Goal: Information Seeking & Learning: Learn about a topic

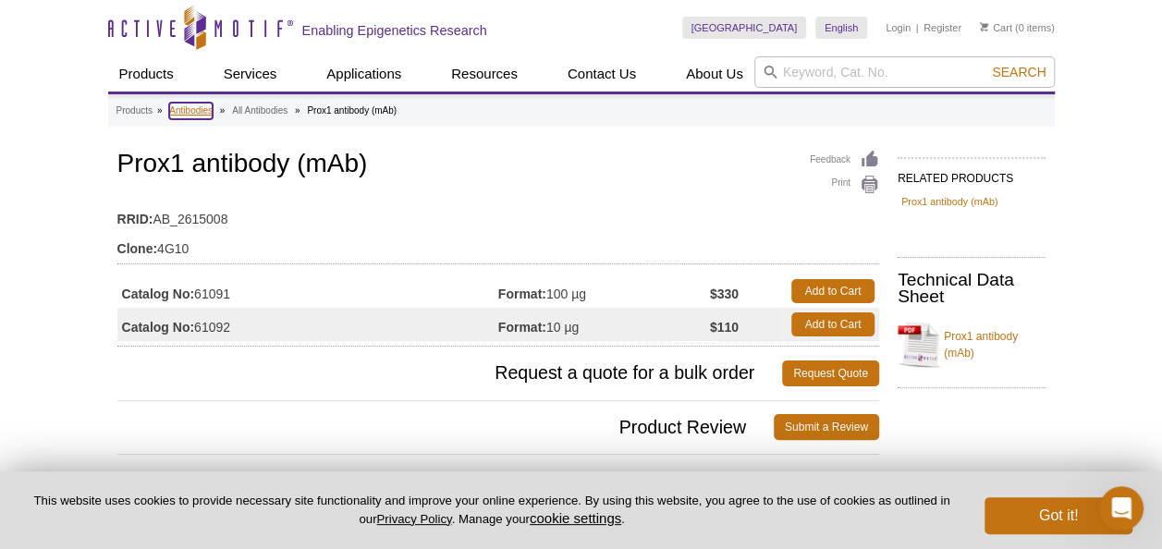
click at [195, 103] on link "Antibodies" at bounding box center [190, 111] width 43 height 17
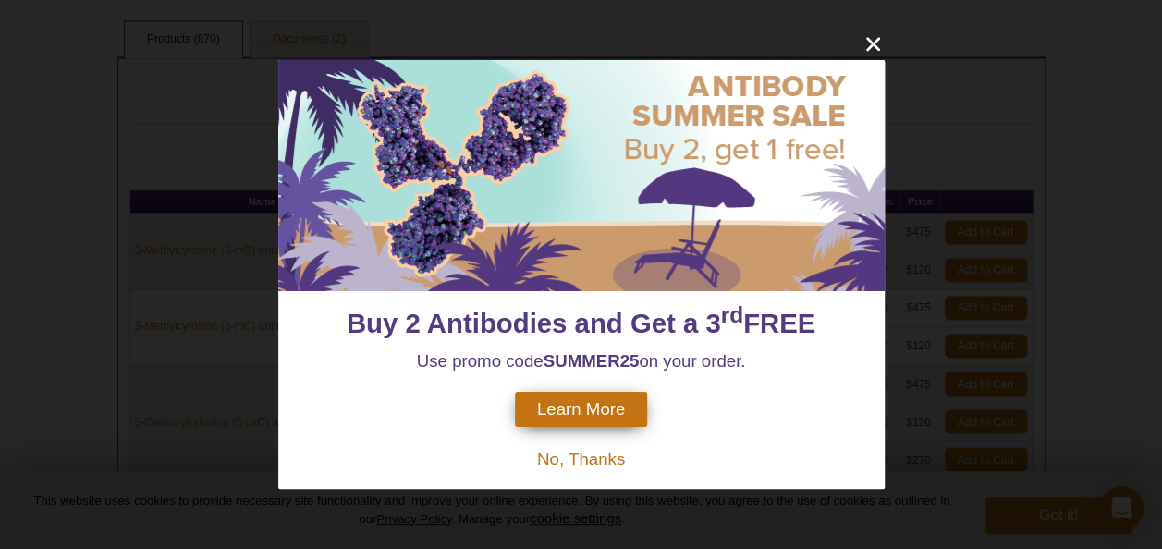
scroll to position [1417, 0]
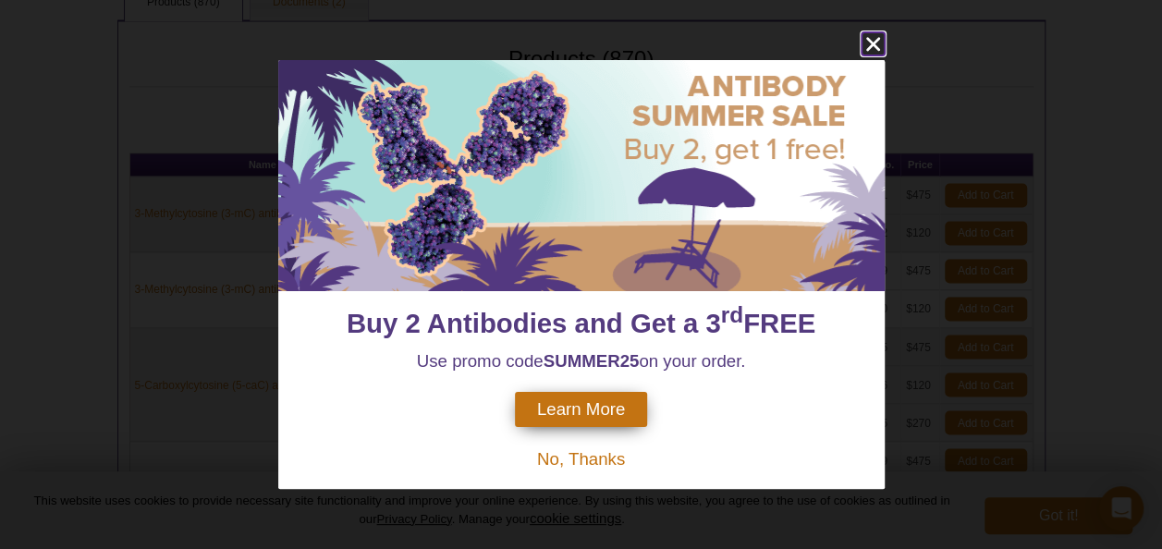
click at [867, 50] on icon "close" at bounding box center [872, 44] width 14 height 14
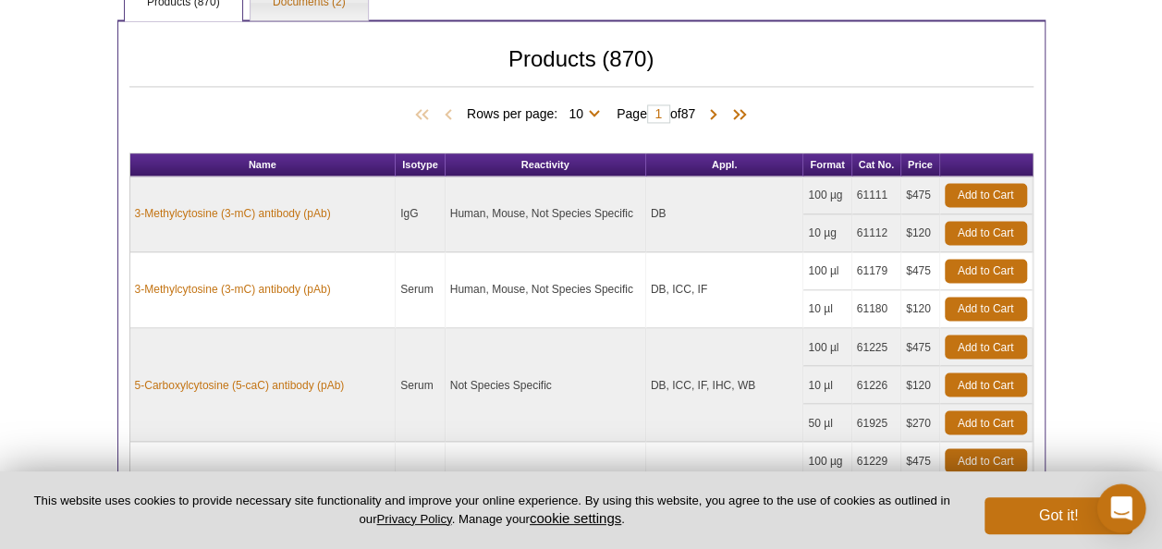
click at [1127, 522] on div "Open Intercom Messenger" at bounding box center [1121, 508] width 49 height 49
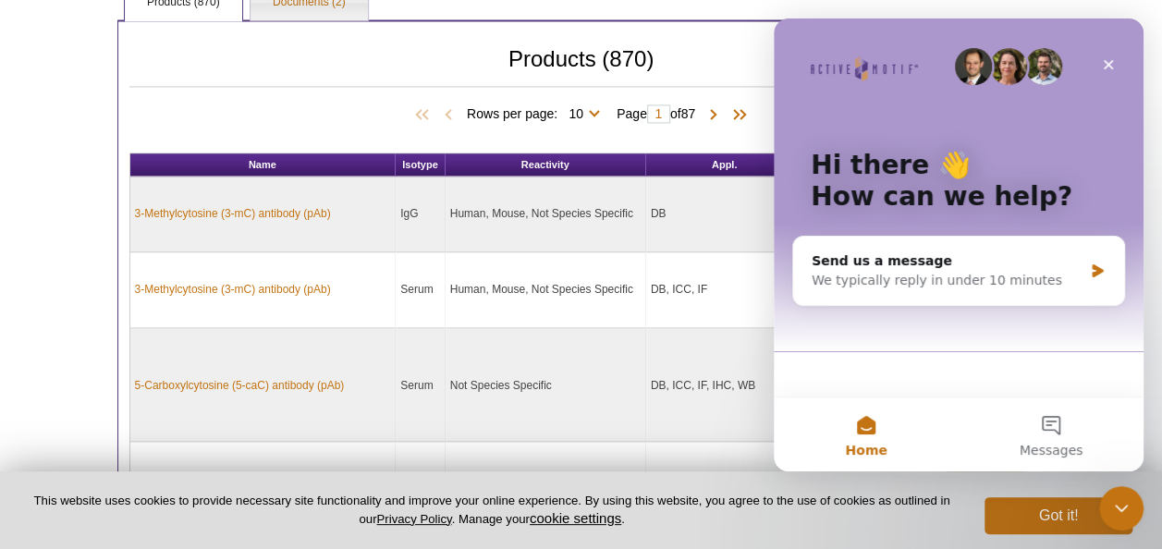
scroll to position [0, 0]
click at [1101, 55] on div "Close" at bounding box center [1107, 64] width 33 height 33
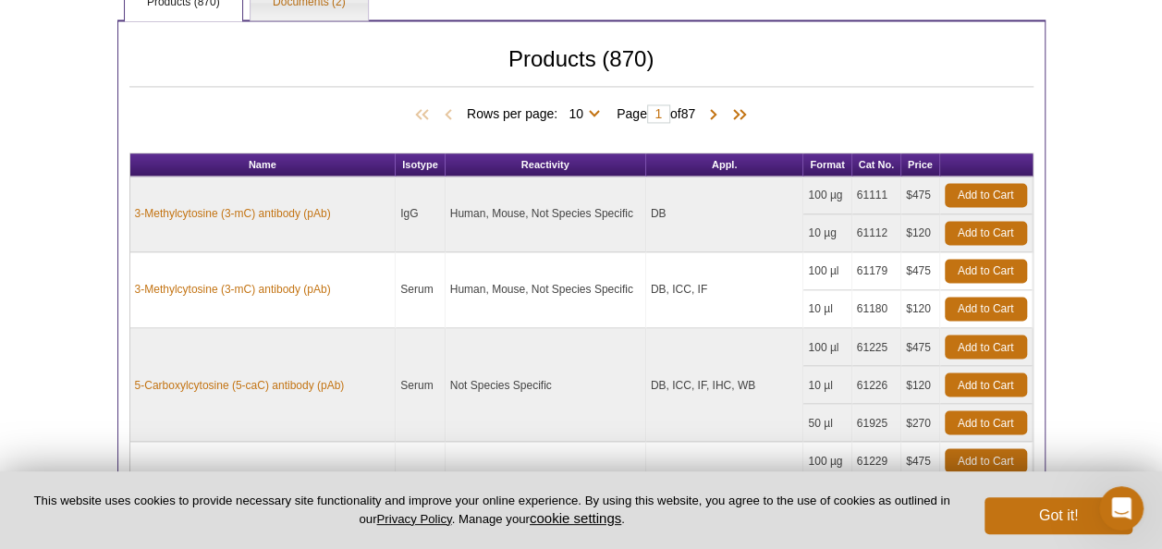
click at [343, 506] on p "This website uses cookies to provide necessary site functionality and improve y…" at bounding box center [492, 510] width 924 height 35
